Goal: Task Accomplishment & Management: Use online tool/utility

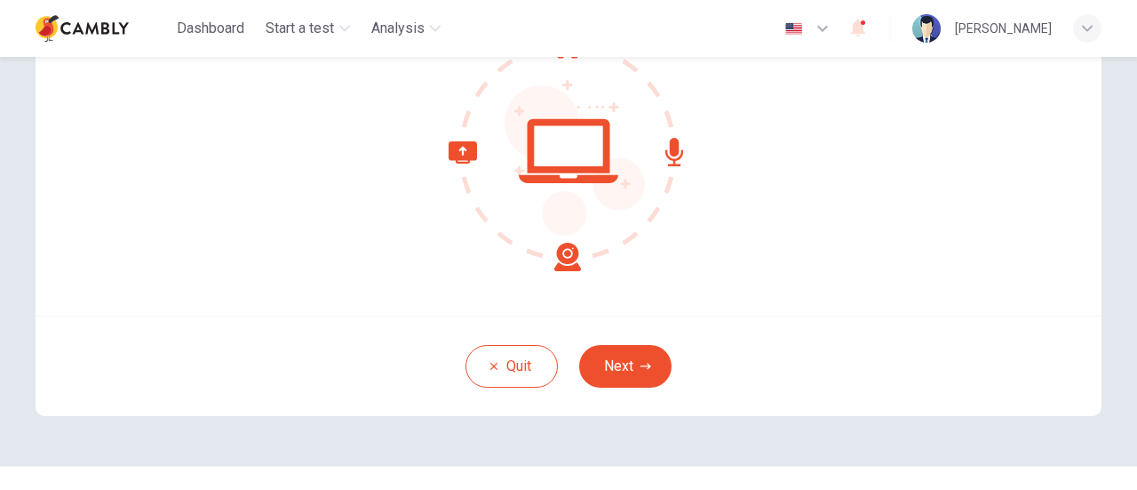
scroll to position [219, 0]
click at [619, 360] on button "Next" at bounding box center [625, 365] width 92 height 43
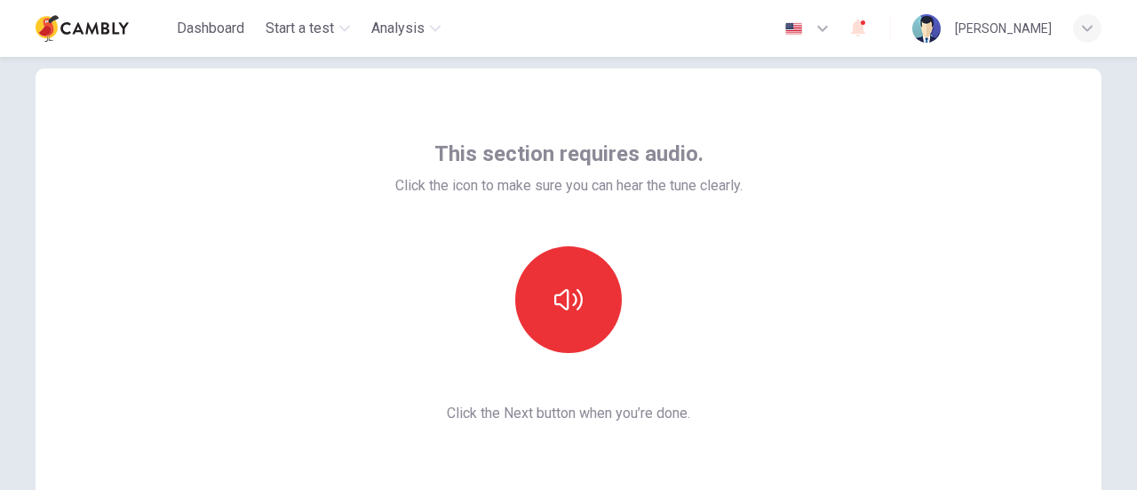
scroll to position [37, 0]
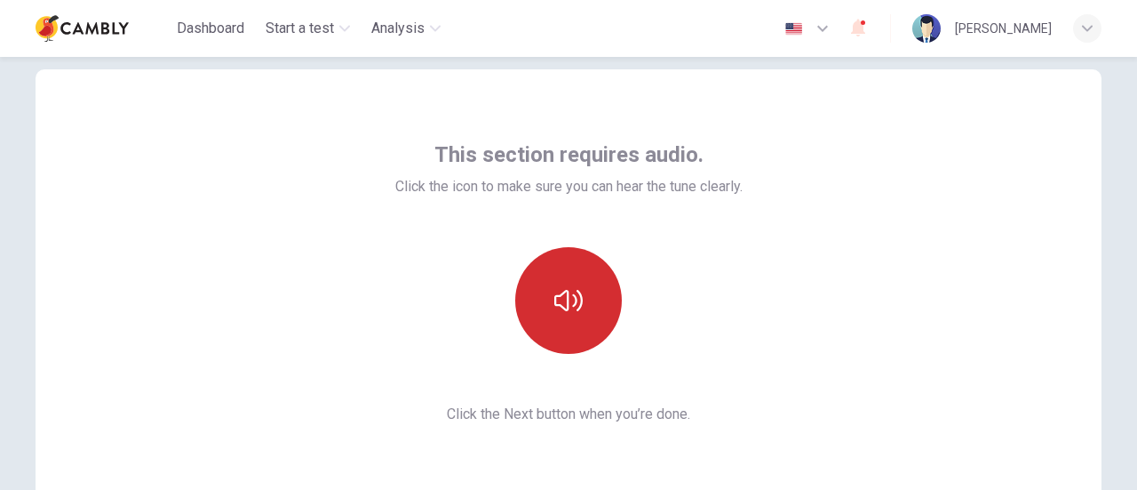
click at [593, 301] on button "button" at bounding box center [568, 300] width 107 height 107
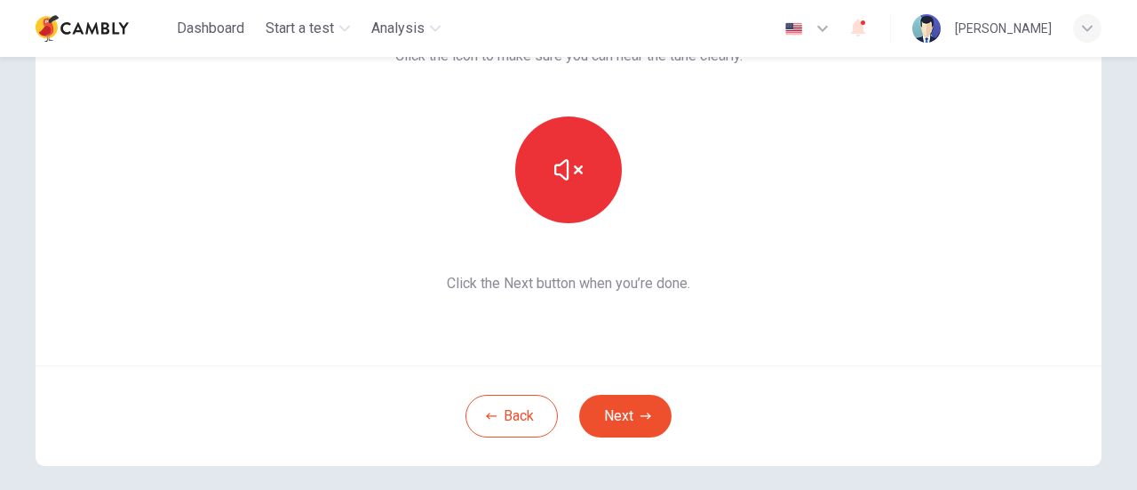
scroll to position [171, 0]
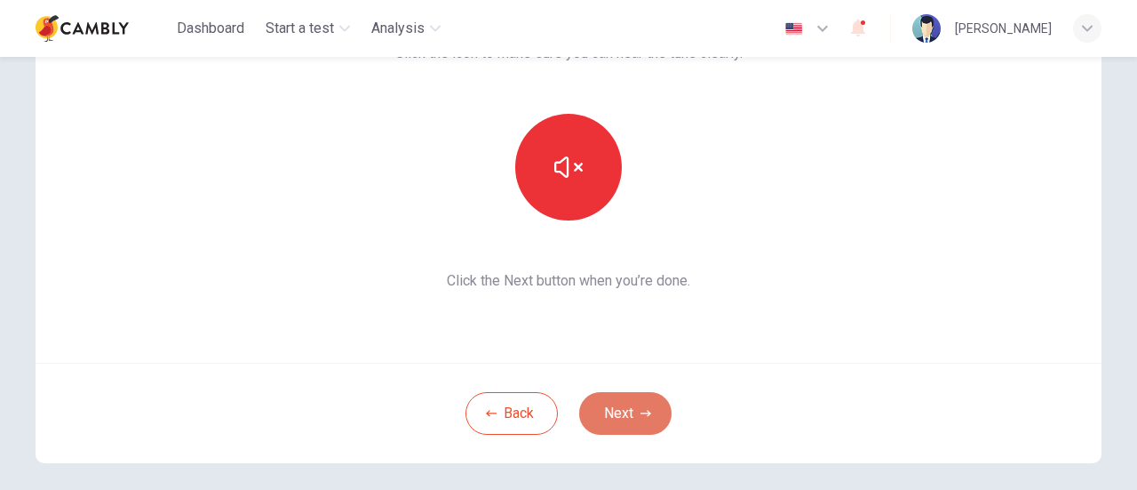
click at [656, 394] on button "Next" at bounding box center [625, 413] width 92 height 43
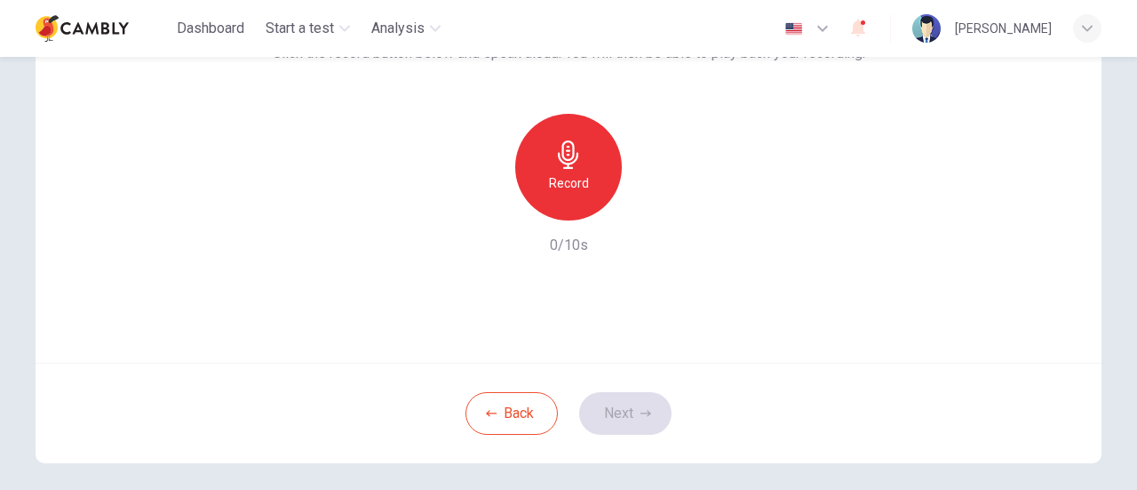
click at [545, 163] on div "Record" at bounding box center [568, 167] width 107 height 107
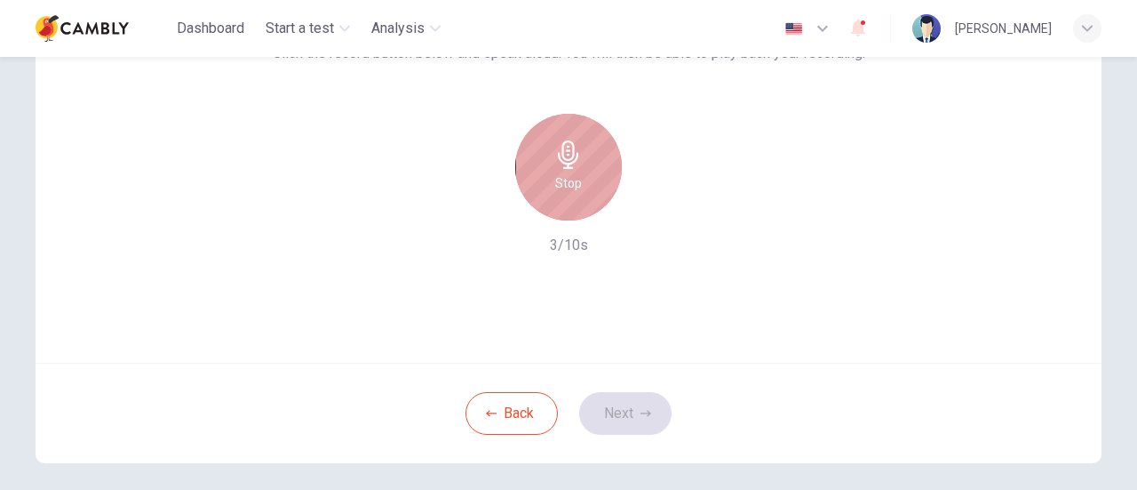
click at [563, 140] on icon "button" at bounding box center [568, 154] width 20 height 28
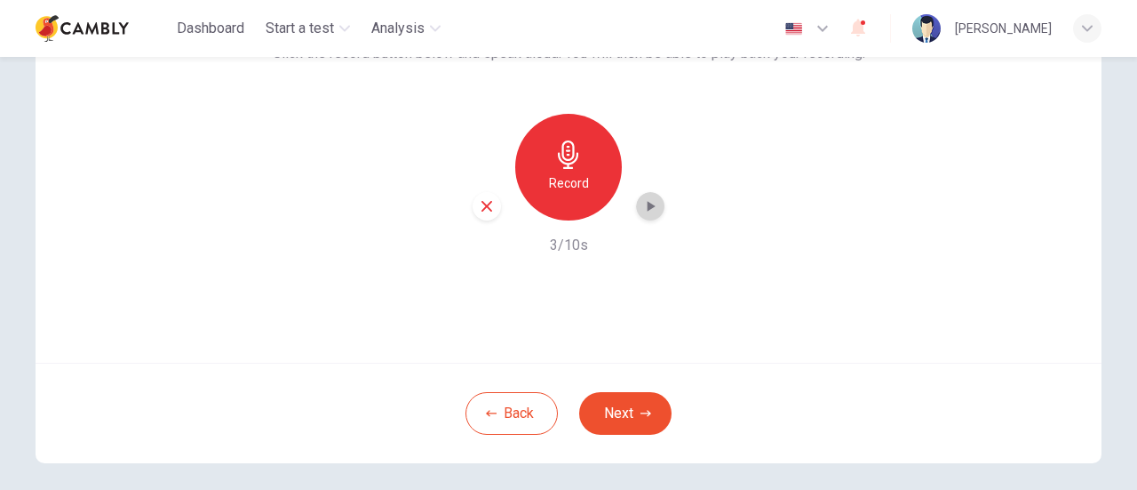
click at [646, 215] on div "button" at bounding box center [650, 206] width 28 height 28
click at [628, 396] on button "Next" at bounding box center [625, 413] width 92 height 43
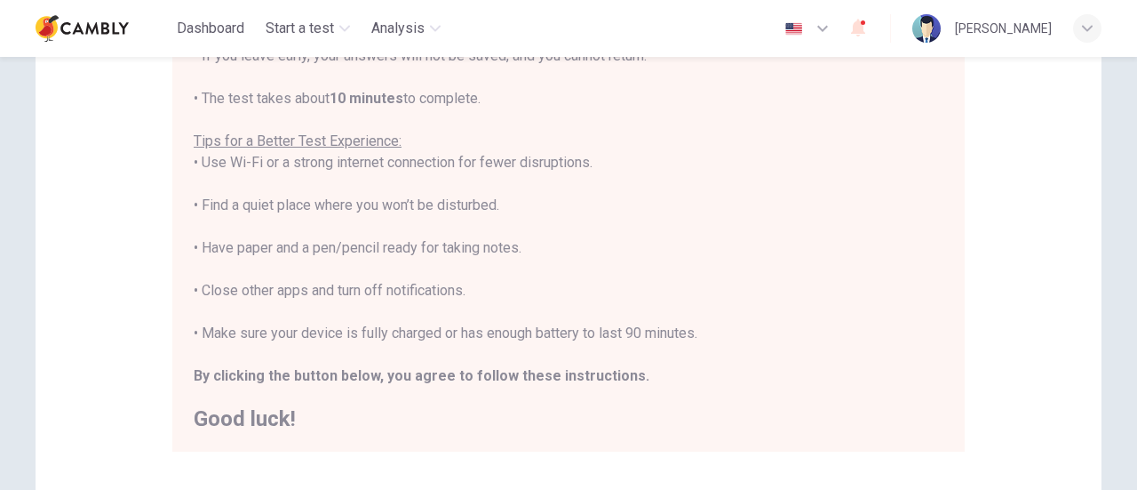
scroll to position [291, 0]
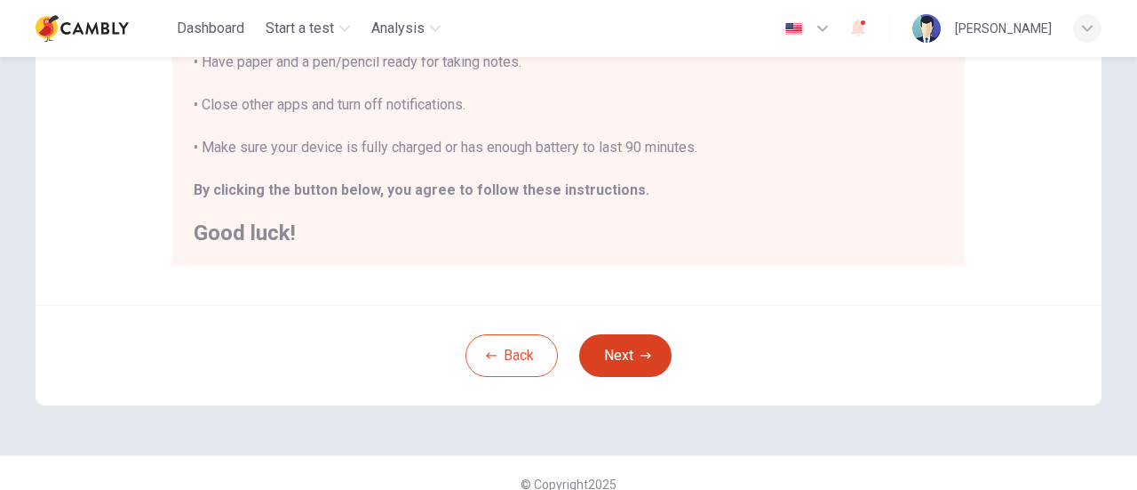
click at [616, 350] on button "Next" at bounding box center [625, 355] width 92 height 43
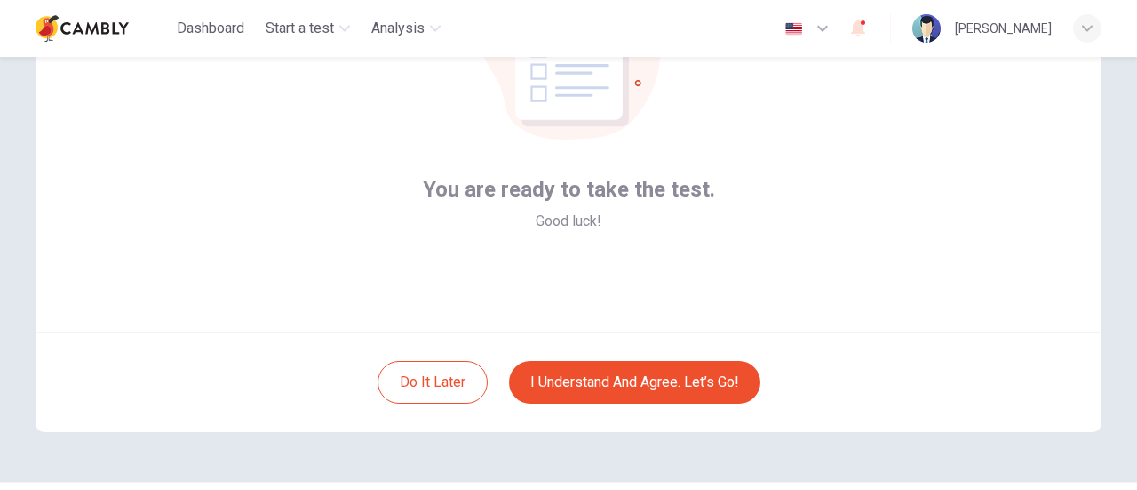
scroll to position [203, 0]
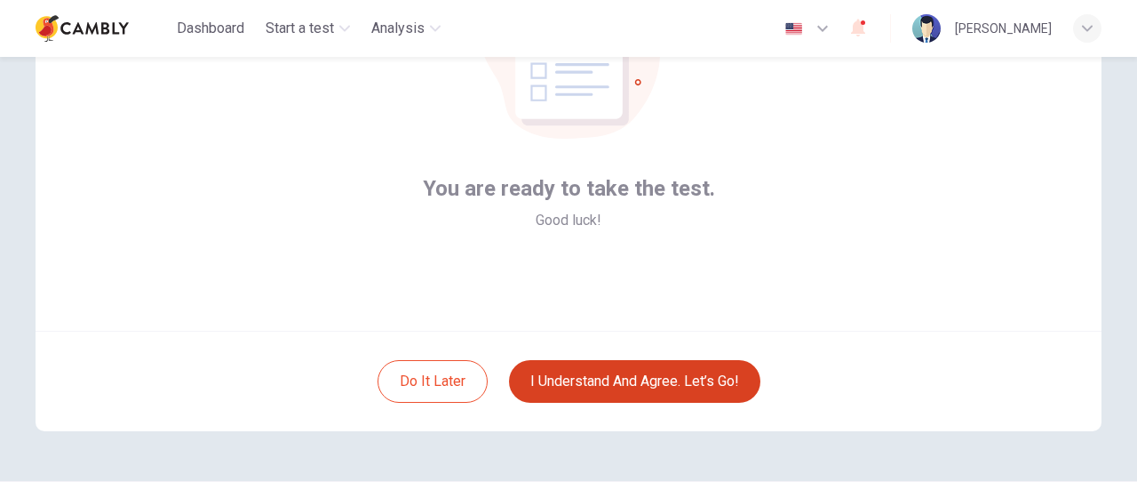
click at [665, 369] on button "I understand and agree. Let’s go!" at bounding box center [634, 381] width 251 height 43
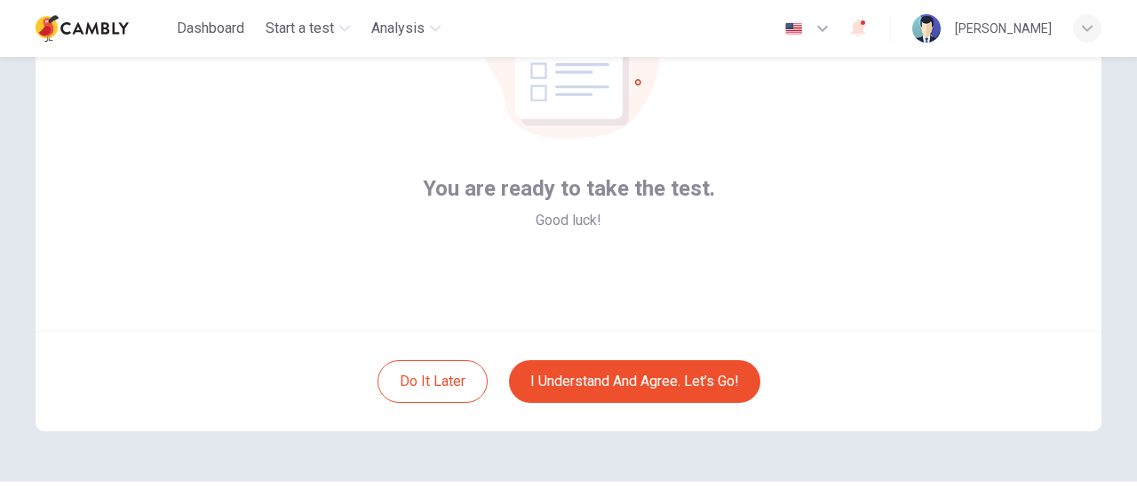
scroll to position [124, 0]
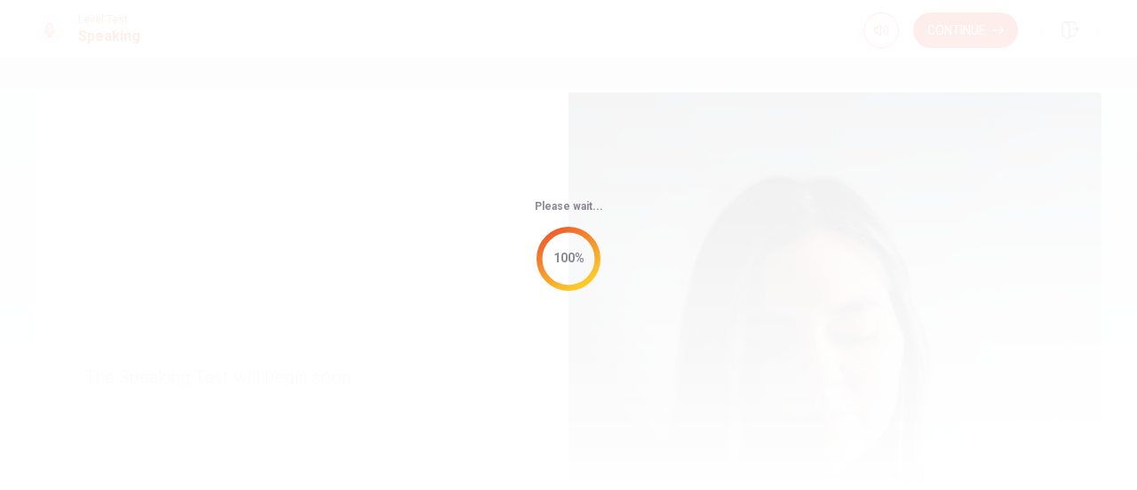
click at [768, 171] on div "Please wait... 100%" at bounding box center [568, 245] width 1137 height 490
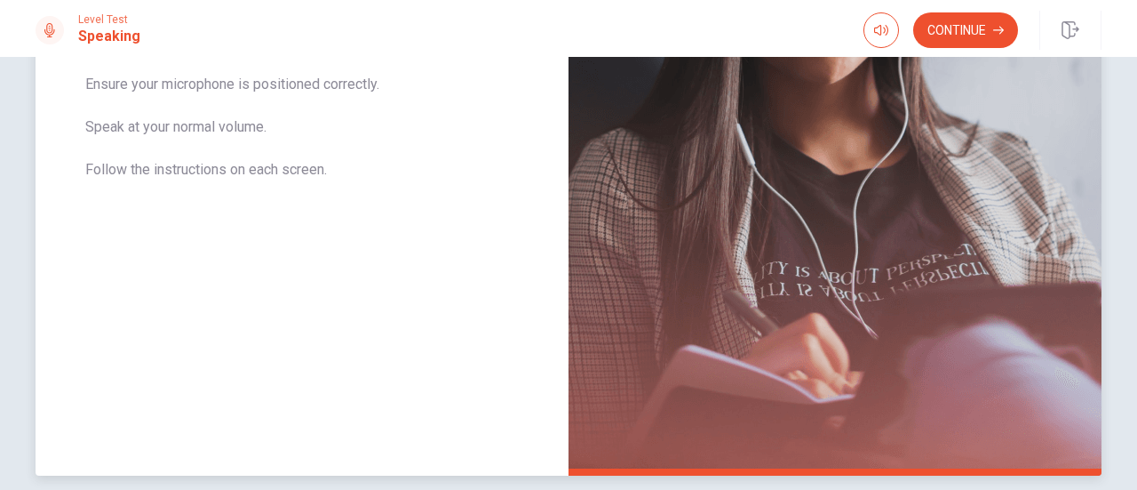
scroll to position [469, 0]
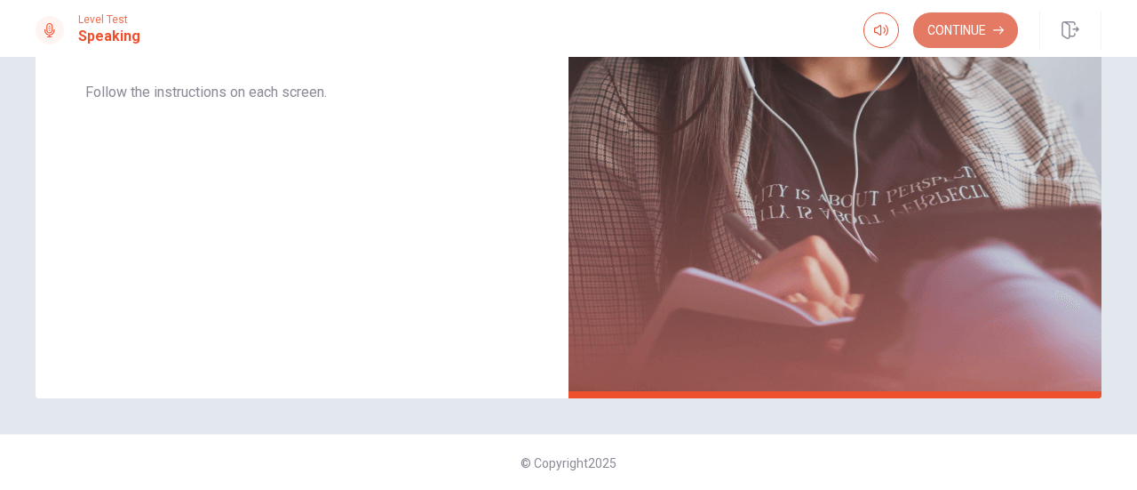
click at [968, 26] on button "Continue" at bounding box center [965, 30] width 105 height 36
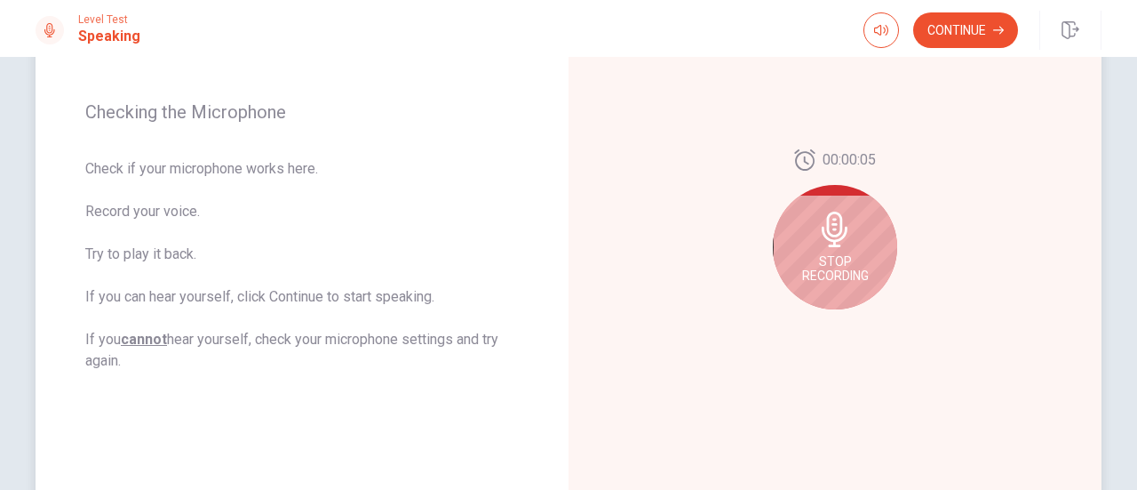
scroll to position [243, 0]
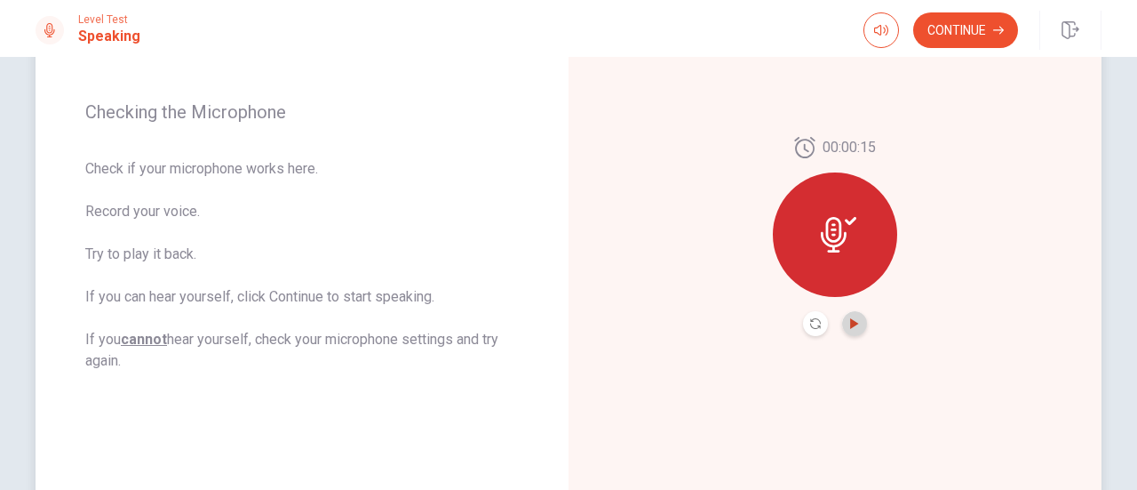
click at [850, 321] on icon "Play Audio" at bounding box center [854, 323] width 8 height 11
click at [934, 28] on button "Continue" at bounding box center [965, 30] width 105 height 36
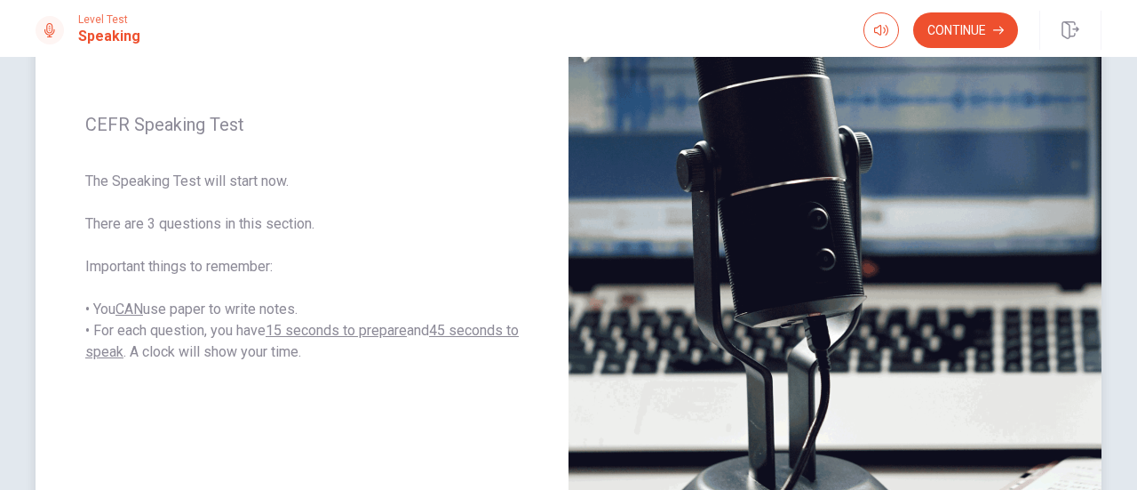
scroll to position [203, 0]
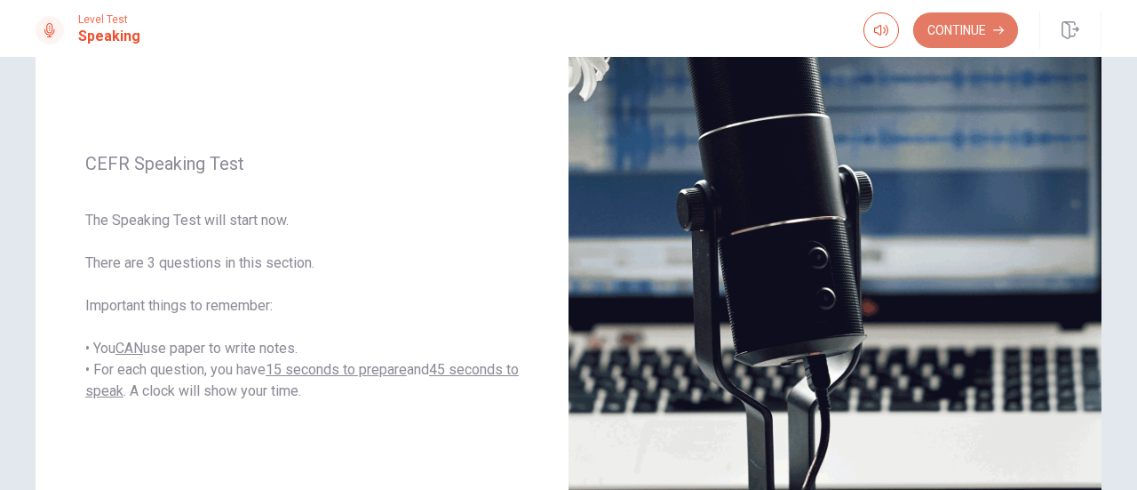
click at [921, 40] on button "Continue" at bounding box center [965, 30] width 105 height 36
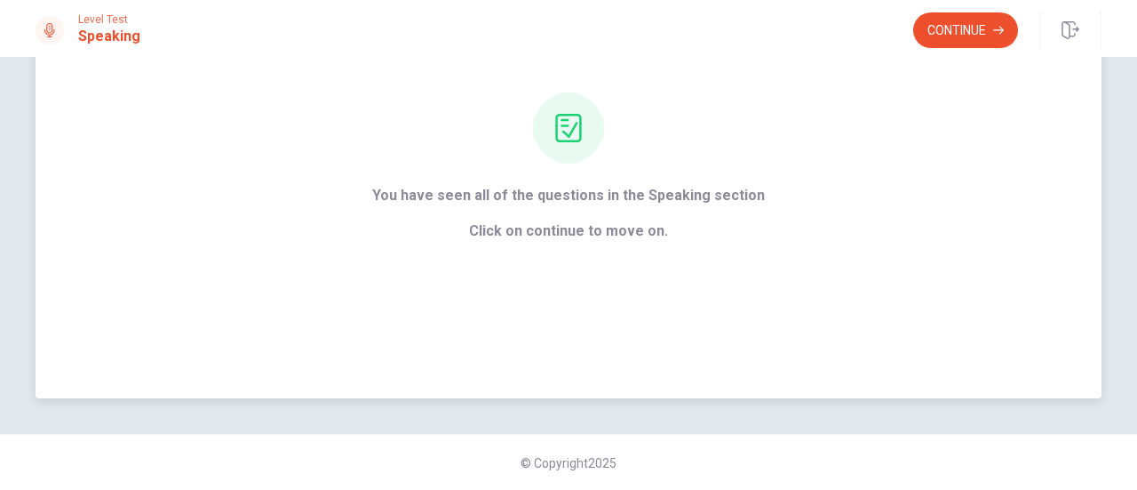
scroll to position [0, 0]
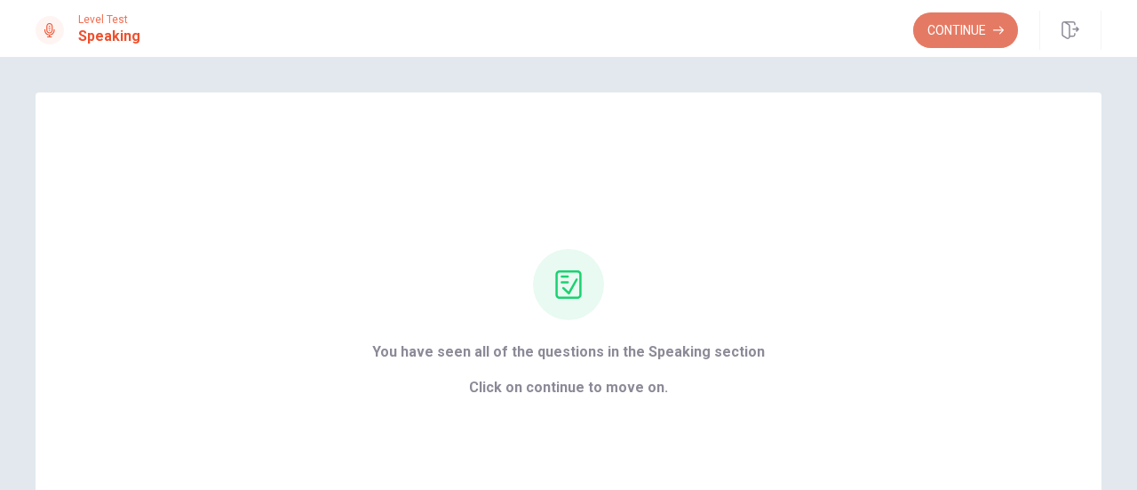
click at [920, 25] on button "Continue" at bounding box center [965, 30] width 105 height 36
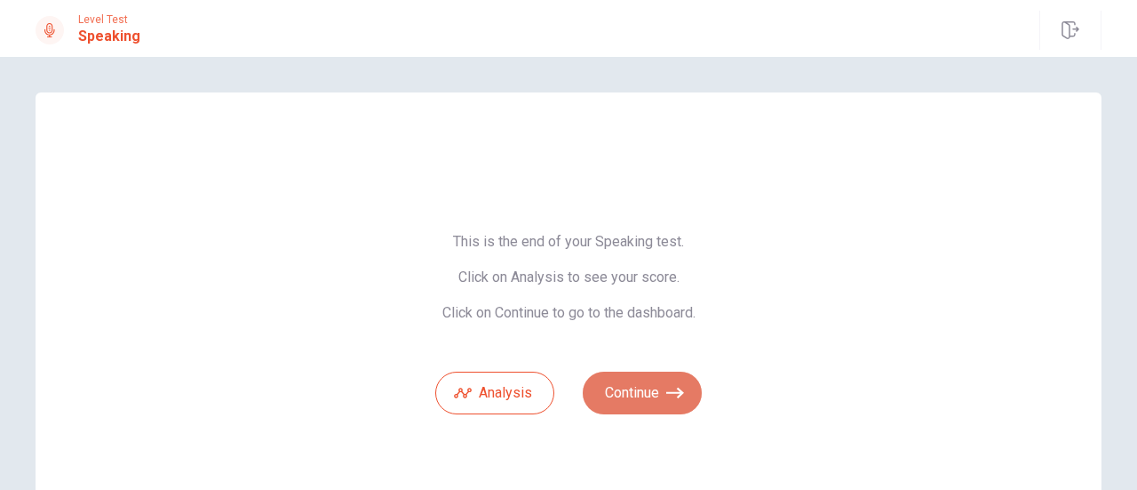
click at [673, 381] on button "Continue" at bounding box center [642, 392] width 119 height 43
